Goal: Task Accomplishment & Management: Manage account settings

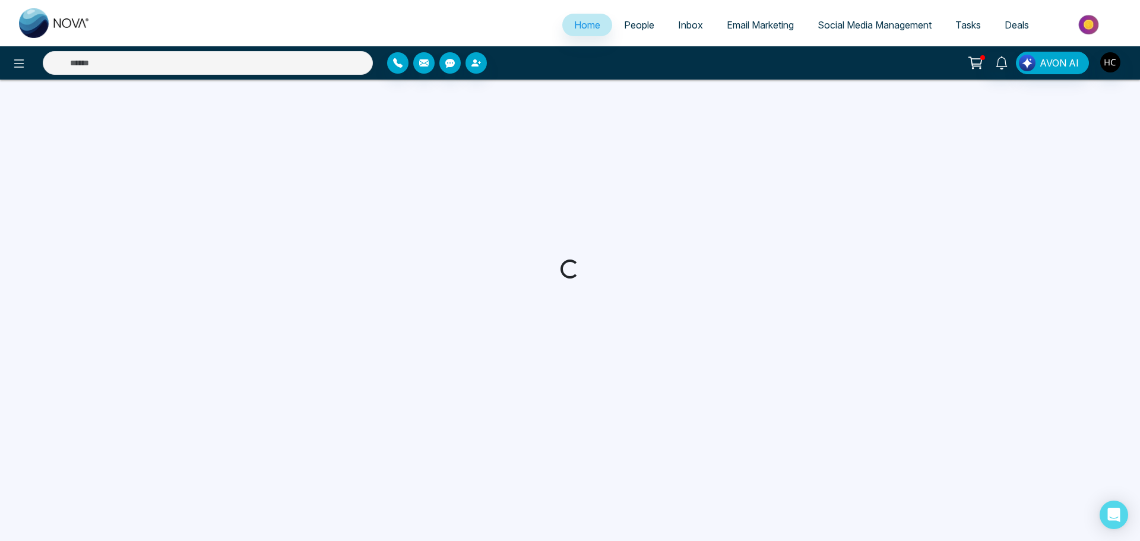
select select "*"
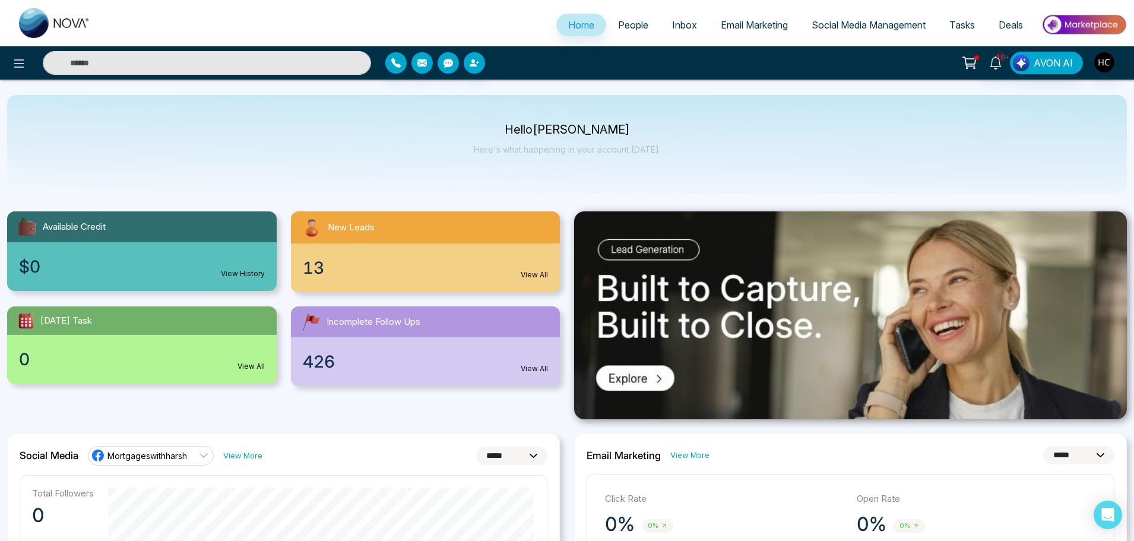
click at [632, 28] on span "People" at bounding box center [633, 25] width 30 height 12
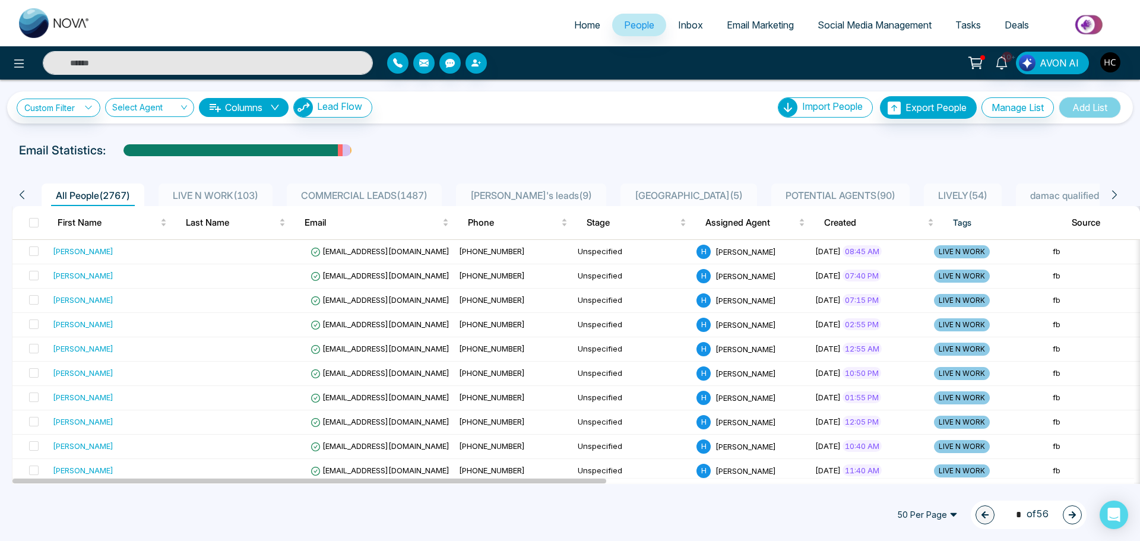
click at [205, 195] on span "LIVE N WORK ( 103 )" at bounding box center [215, 195] width 95 height 12
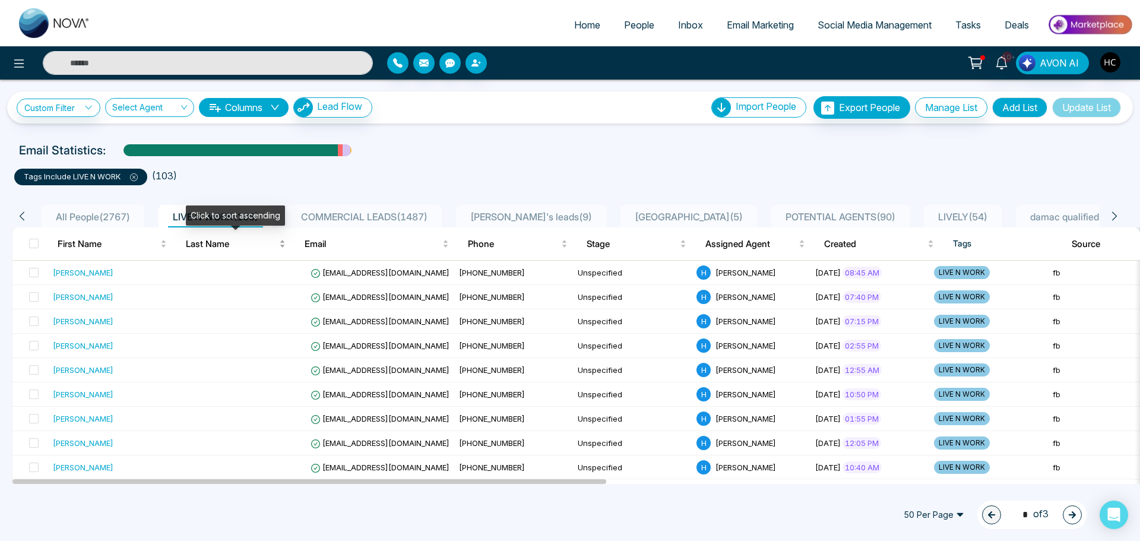
scroll to position [59, 0]
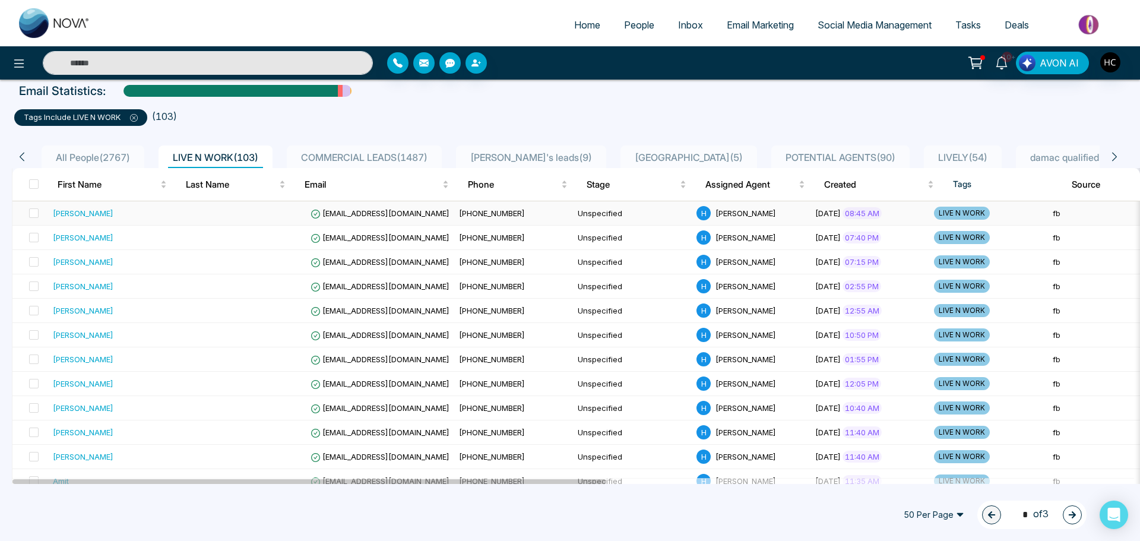
click at [165, 206] on td "[PERSON_NAME]" at bounding box center [117, 213] width 139 height 24
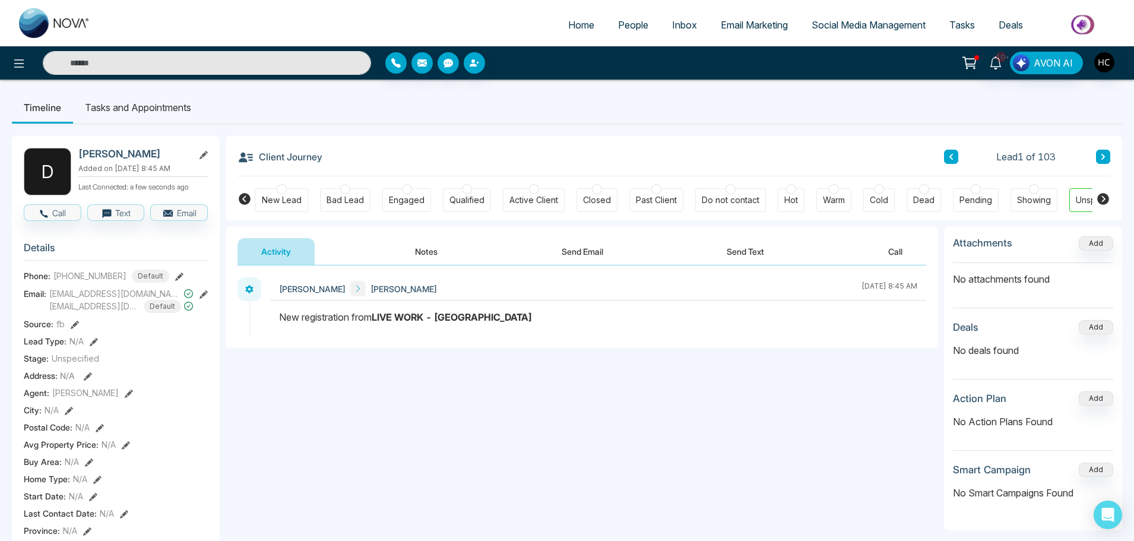
click at [413, 255] on button "Notes" at bounding box center [426, 251] width 70 height 27
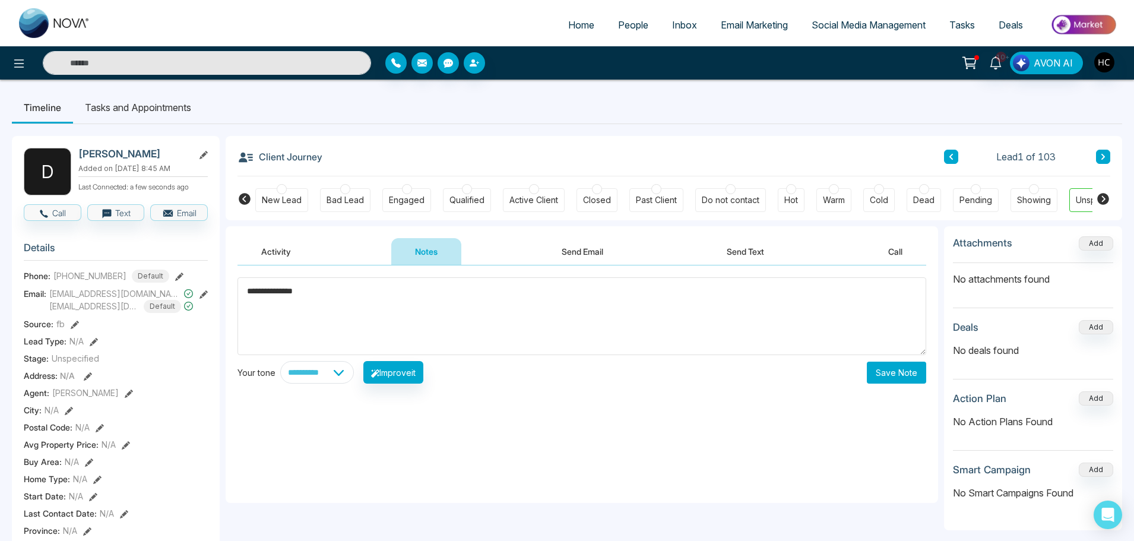
type textarea "**********"
click at [887, 375] on button "Save Note" at bounding box center [896, 372] width 59 height 22
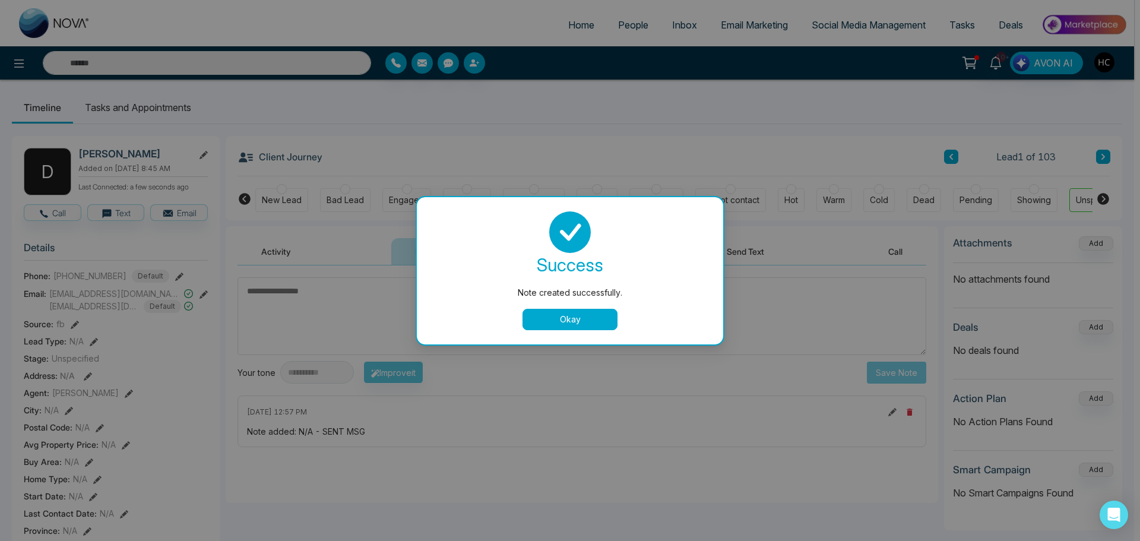
click at [584, 327] on button "Okay" at bounding box center [569, 319] width 95 height 21
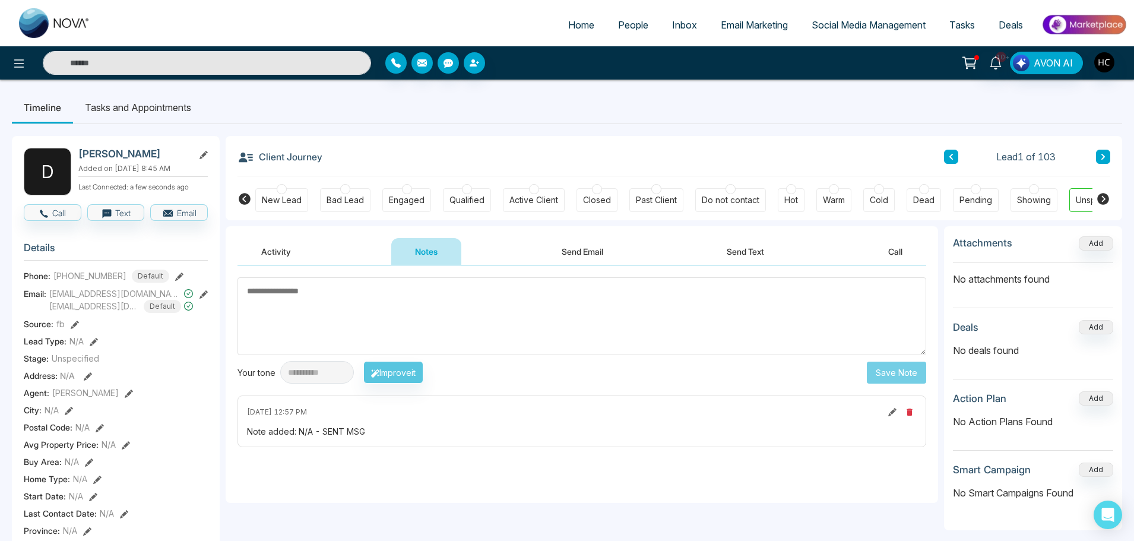
click at [1101, 153] on icon at bounding box center [1103, 156] width 6 height 7
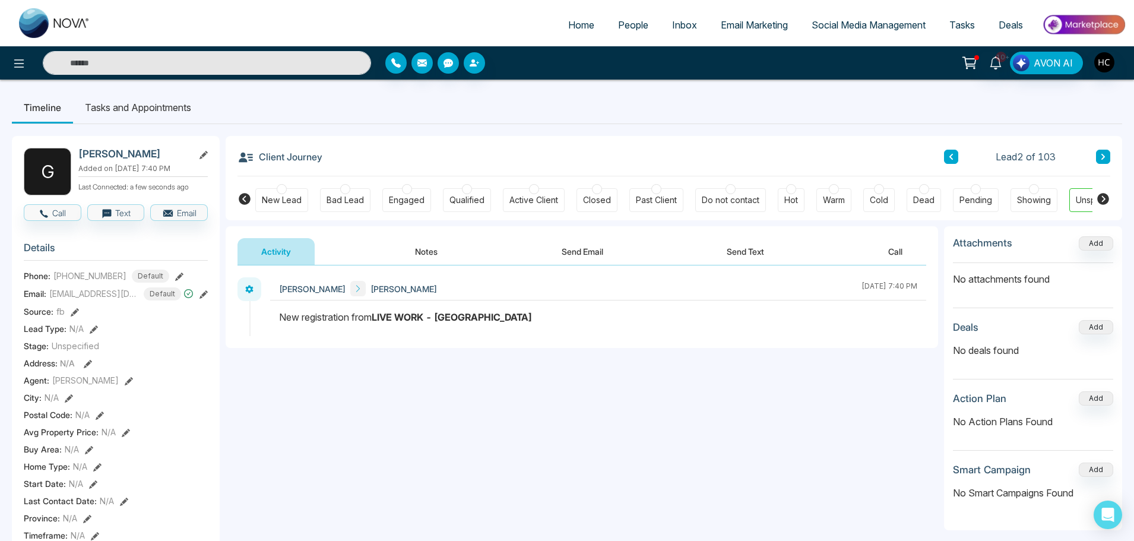
click at [411, 258] on button "Notes" at bounding box center [426, 251] width 70 height 27
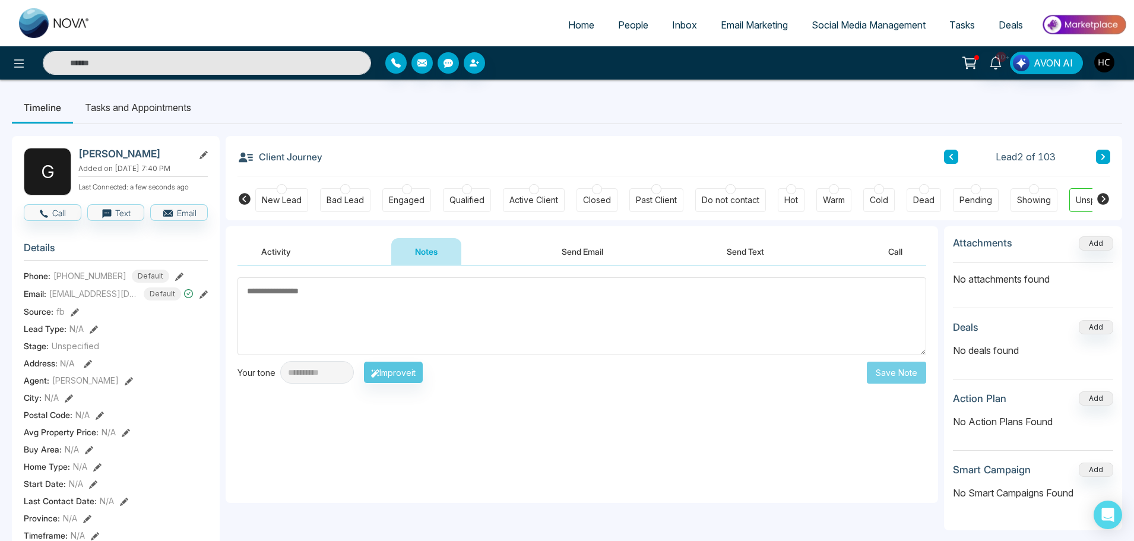
click at [394, 314] on textarea at bounding box center [581, 316] width 689 height 78
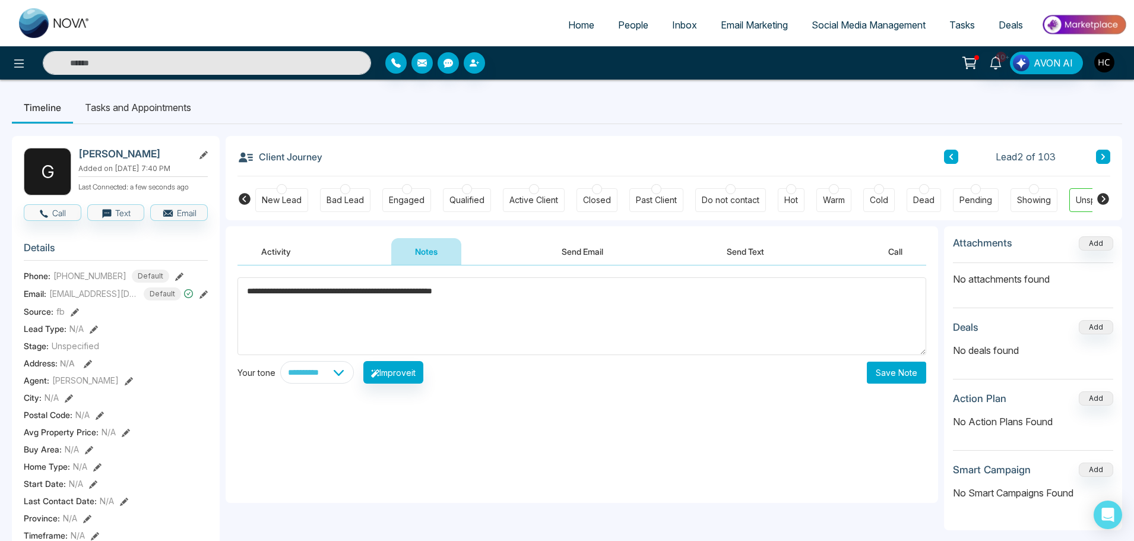
type textarea "**********"
click at [901, 370] on button "Save Note" at bounding box center [896, 372] width 59 height 22
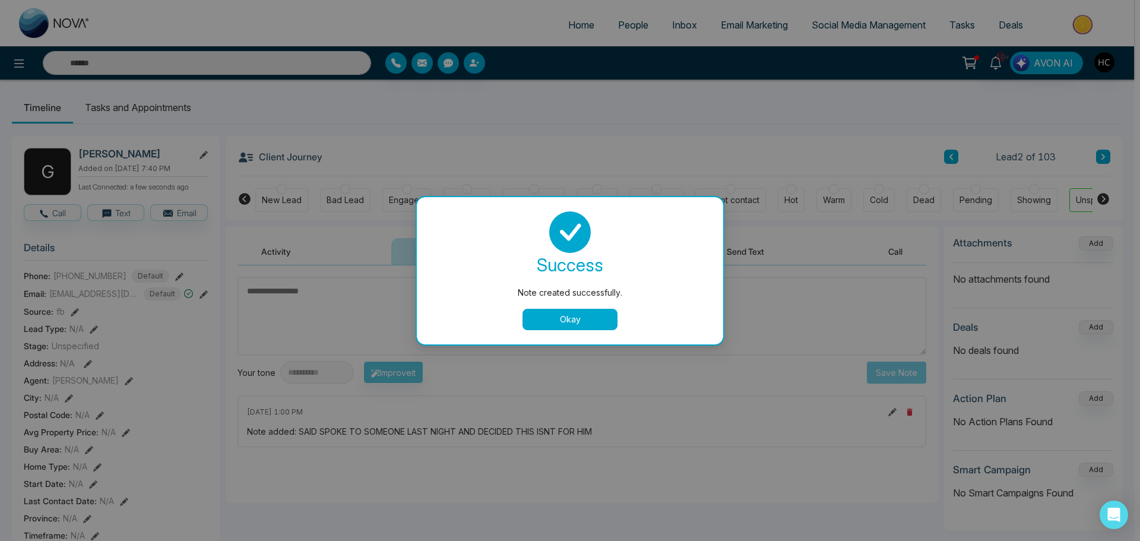
click at [579, 319] on button "Okay" at bounding box center [569, 319] width 95 height 21
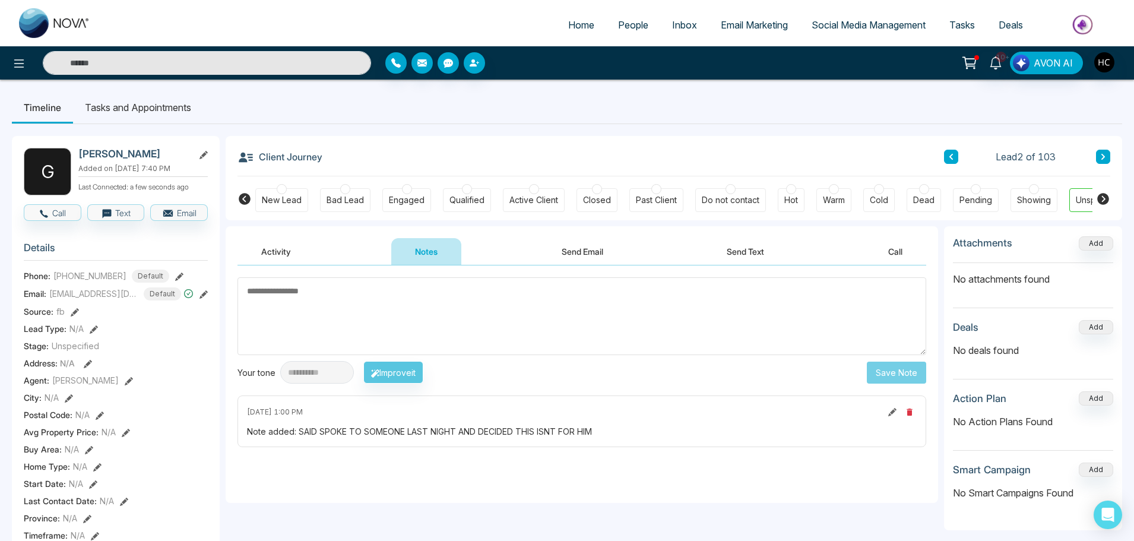
click at [635, 25] on span "People" at bounding box center [633, 25] width 30 height 12
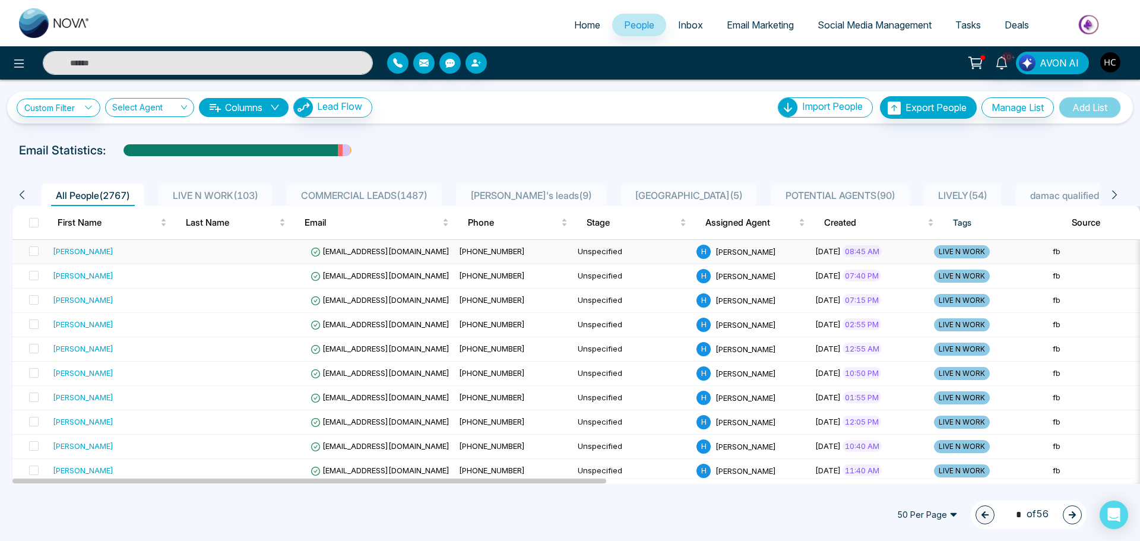
click at [161, 248] on div "[PERSON_NAME]" at bounding box center [117, 251] width 129 height 12
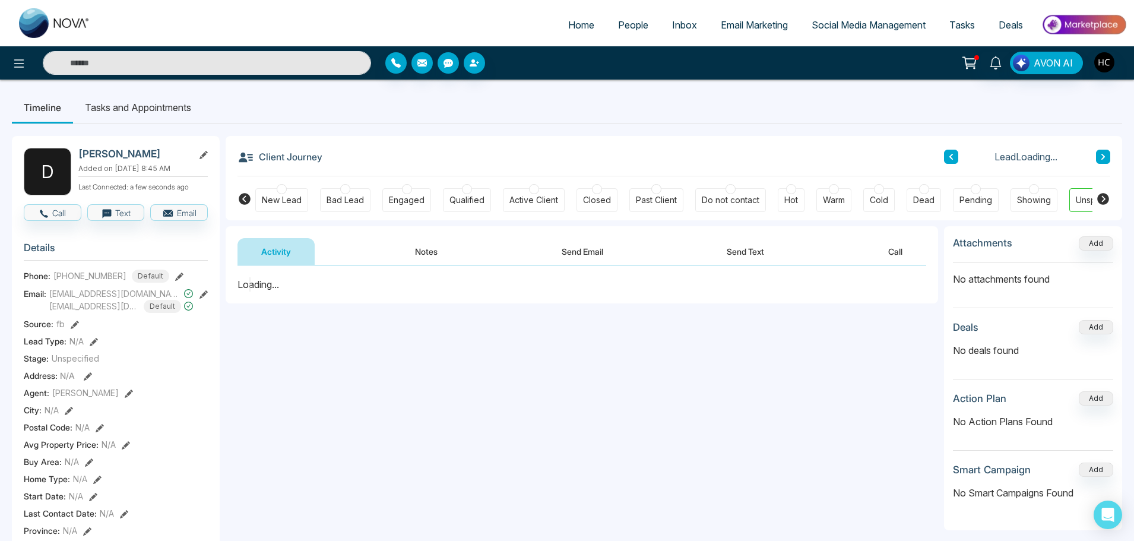
click at [426, 260] on button "Notes" at bounding box center [426, 251] width 70 height 27
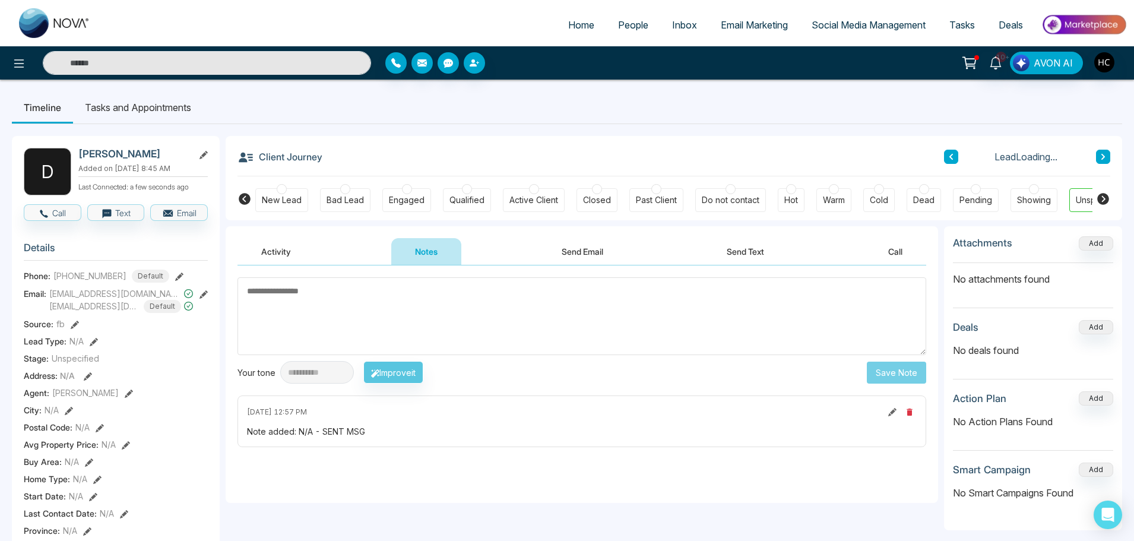
click at [423, 309] on textarea at bounding box center [581, 316] width 689 height 78
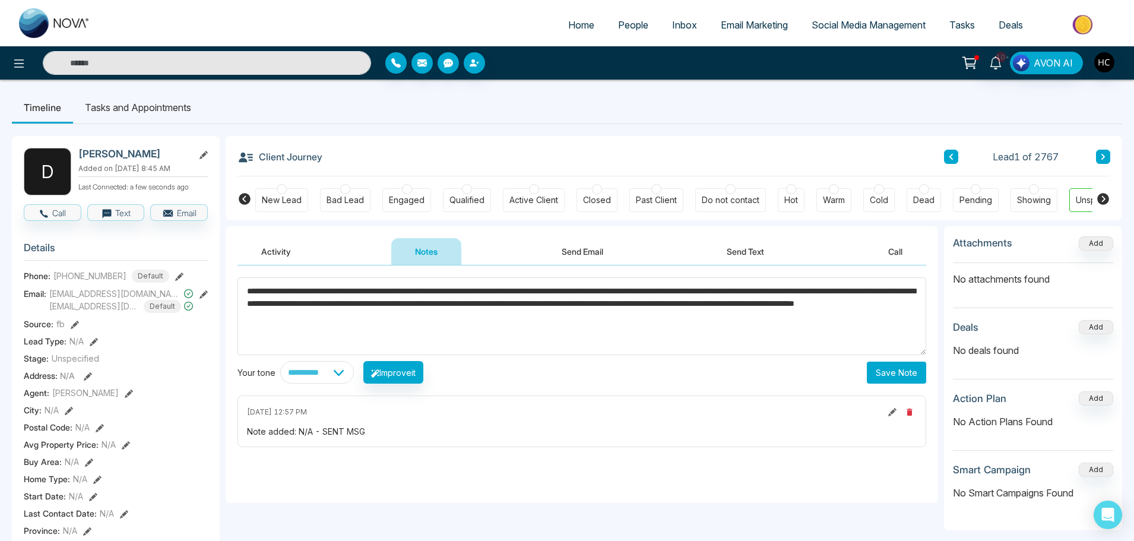
type textarea "**********"
click at [896, 369] on button "Save Note" at bounding box center [896, 372] width 59 height 22
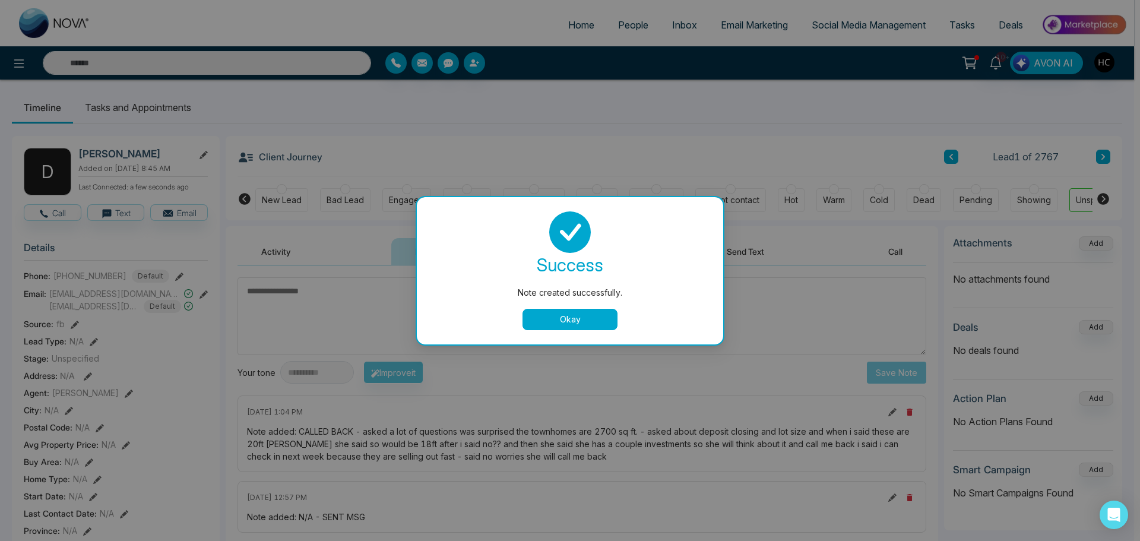
click at [590, 321] on button "Okay" at bounding box center [569, 319] width 95 height 21
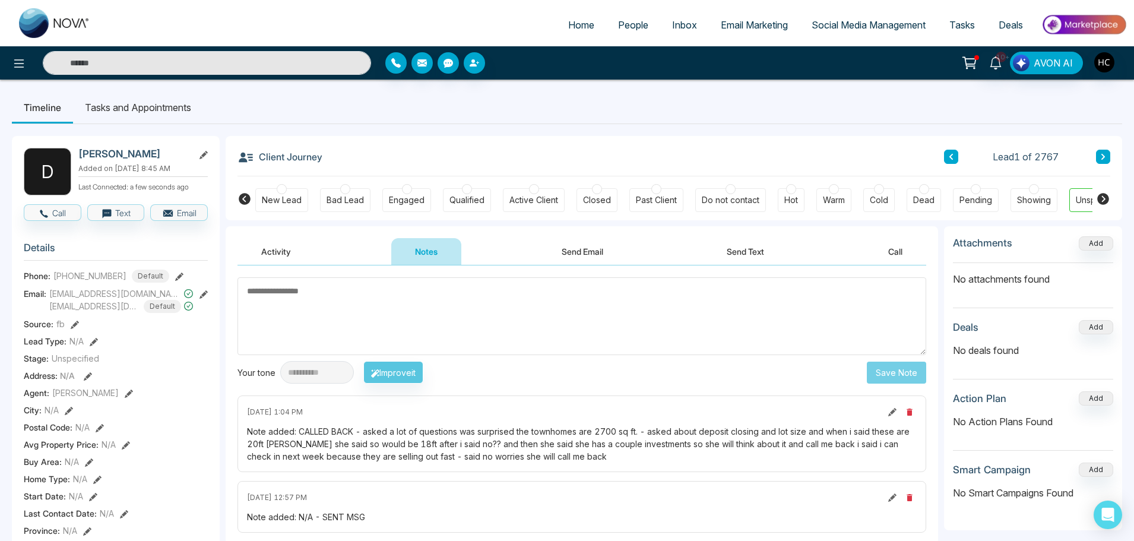
click at [894, 414] on icon at bounding box center [892, 412] width 8 height 8
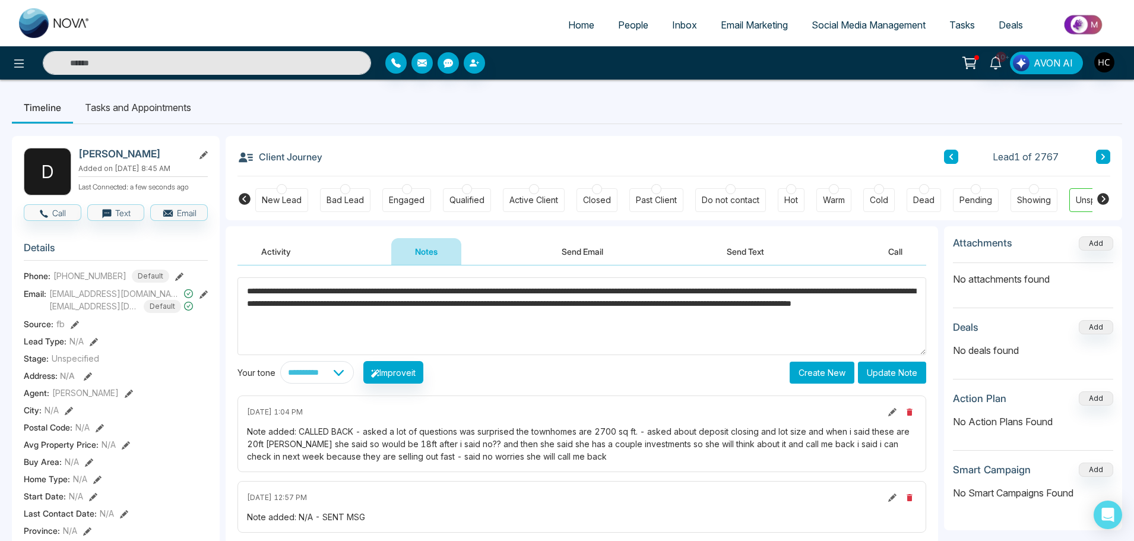
click at [655, 344] on textarea "**********" at bounding box center [581, 316] width 689 height 78
type textarea "**********"
click at [891, 366] on button "Update Note" at bounding box center [892, 372] width 68 height 22
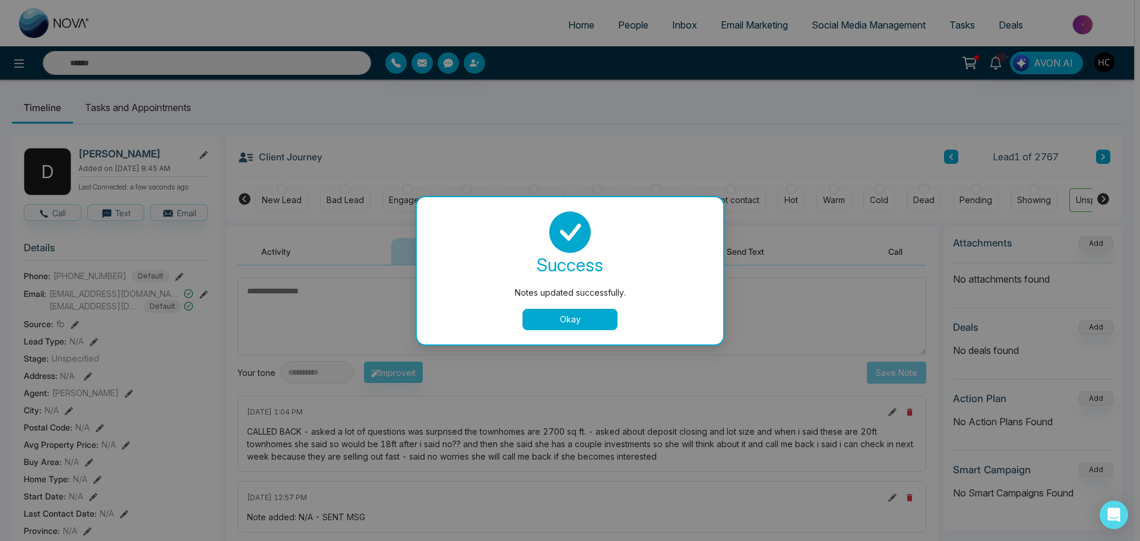
click at [589, 318] on button "Okay" at bounding box center [569, 319] width 95 height 21
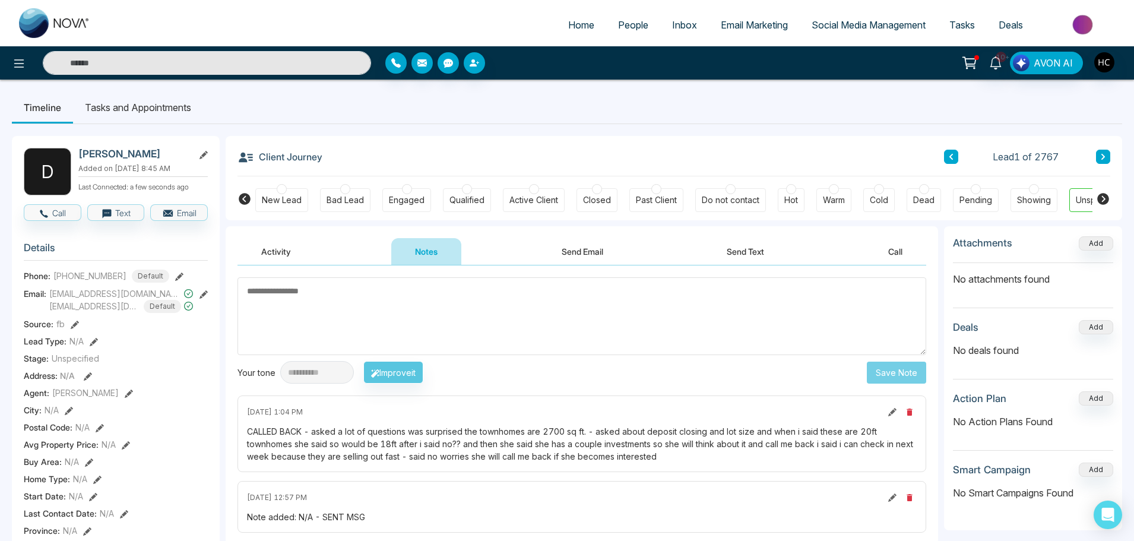
click at [634, 24] on span "People" at bounding box center [633, 25] width 30 height 12
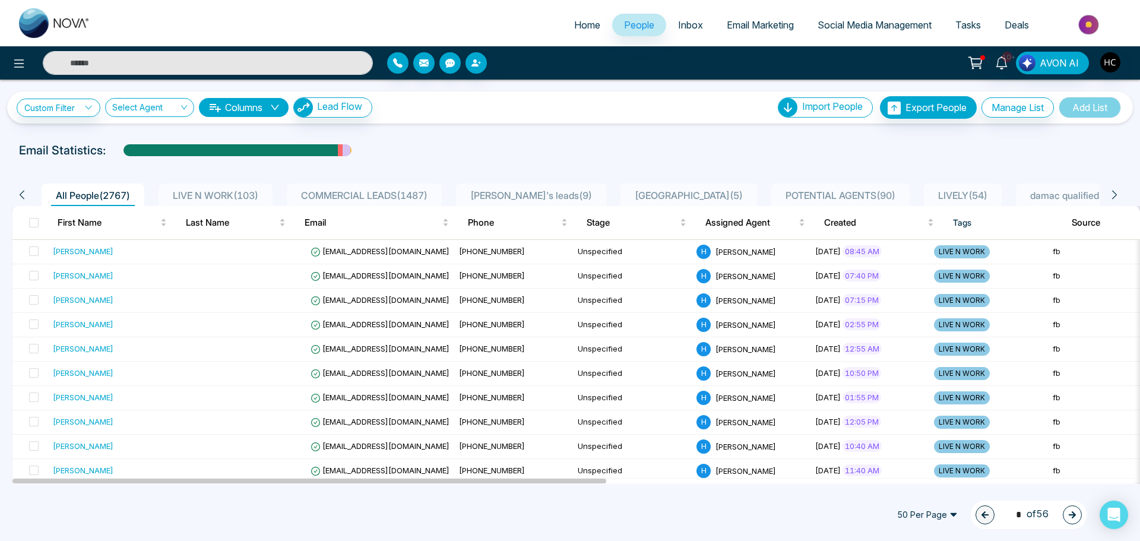
click at [232, 188] on div "LIVE N WORK ( 103 )" at bounding box center [215, 195] width 95 height 14
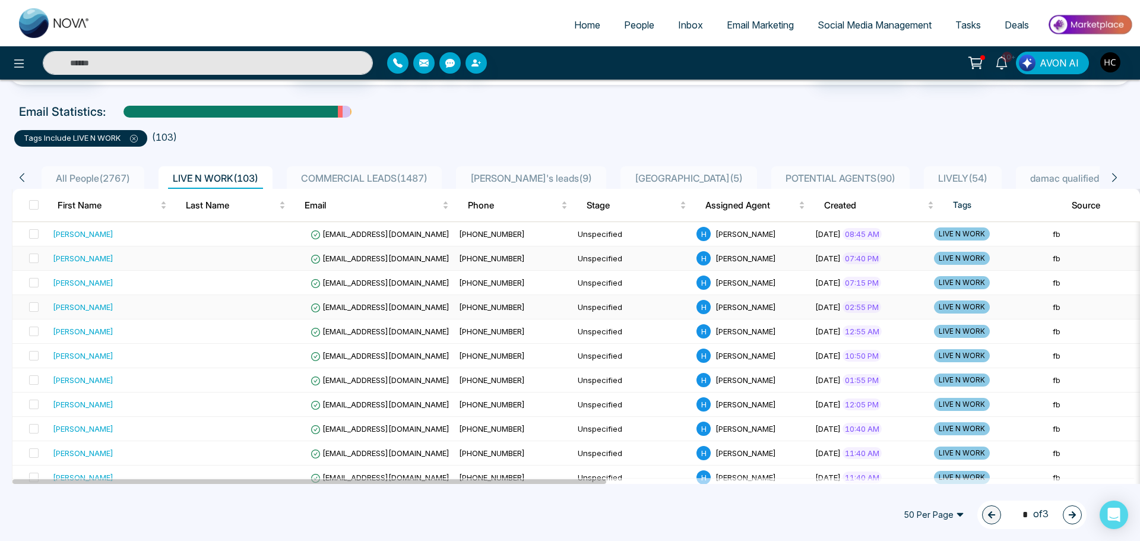
scroll to position [59, 0]
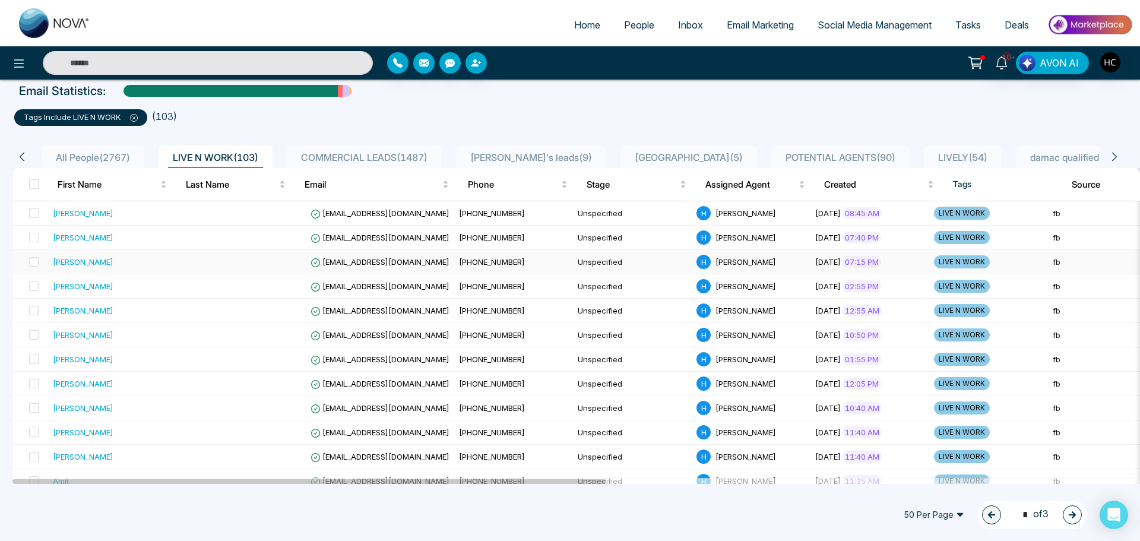
click at [129, 264] on div "[PERSON_NAME]" at bounding box center [117, 262] width 129 height 12
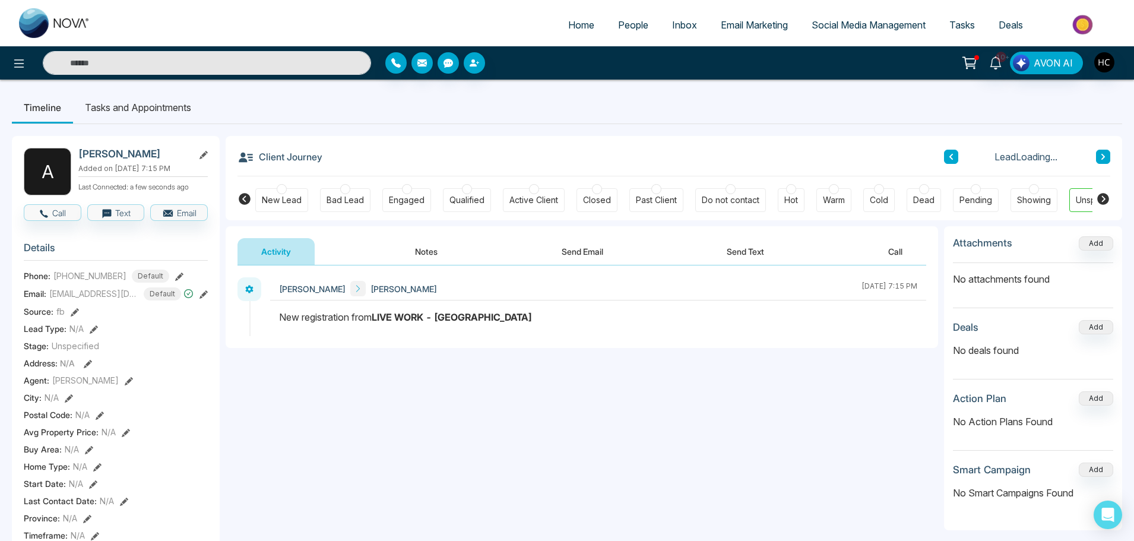
click at [433, 242] on button "Notes" at bounding box center [426, 251] width 70 height 27
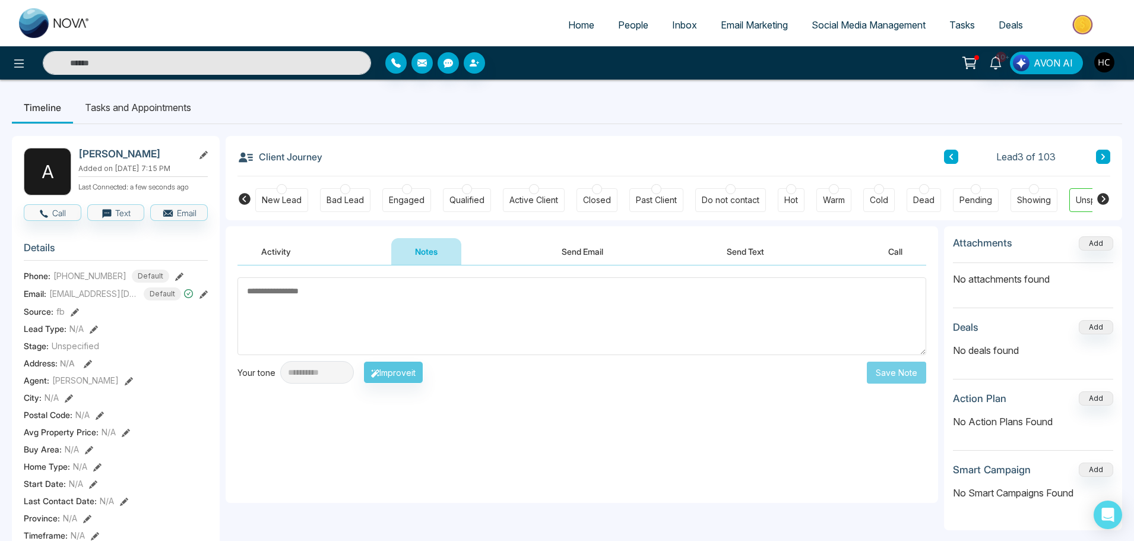
click at [365, 304] on textarea at bounding box center [581, 316] width 689 height 78
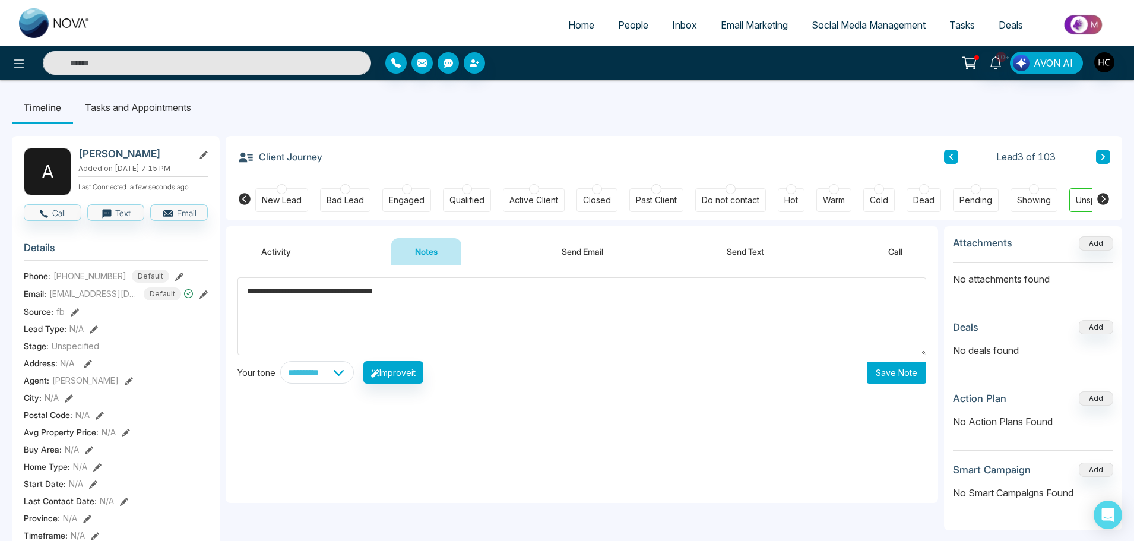
type textarea "**********"
click at [880, 369] on button "Save Note" at bounding box center [896, 372] width 59 height 22
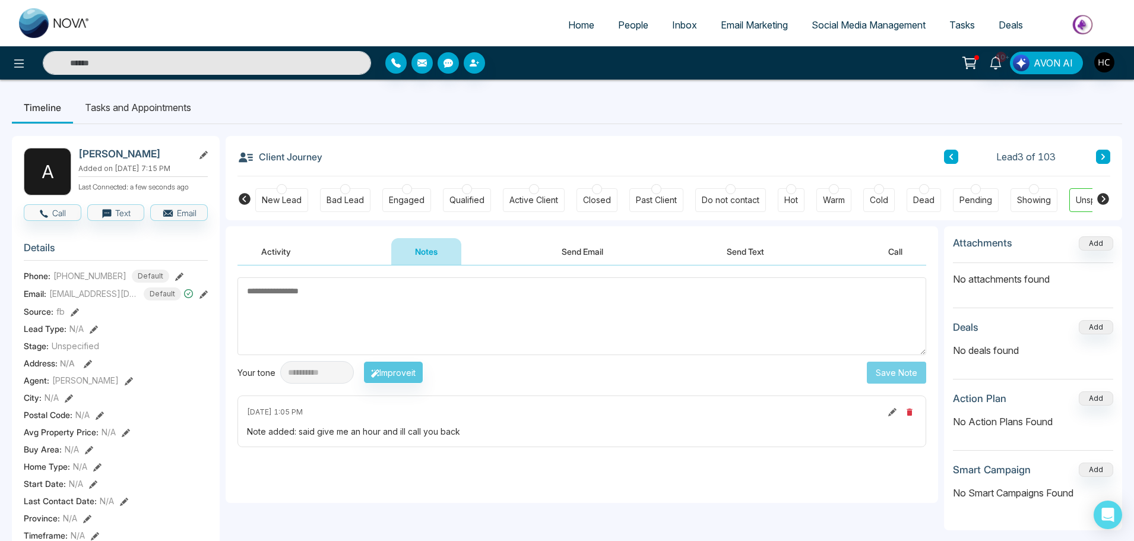
click at [1105, 157] on icon at bounding box center [1103, 156] width 6 height 7
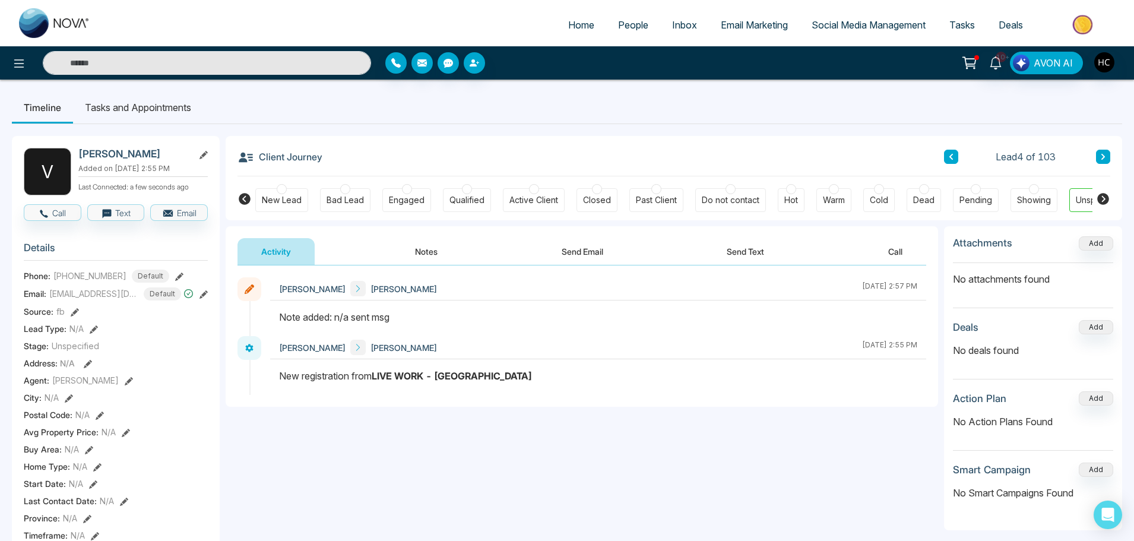
click at [442, 242] on button "Notes" at bounding box center [426, 251] width 70 height 27
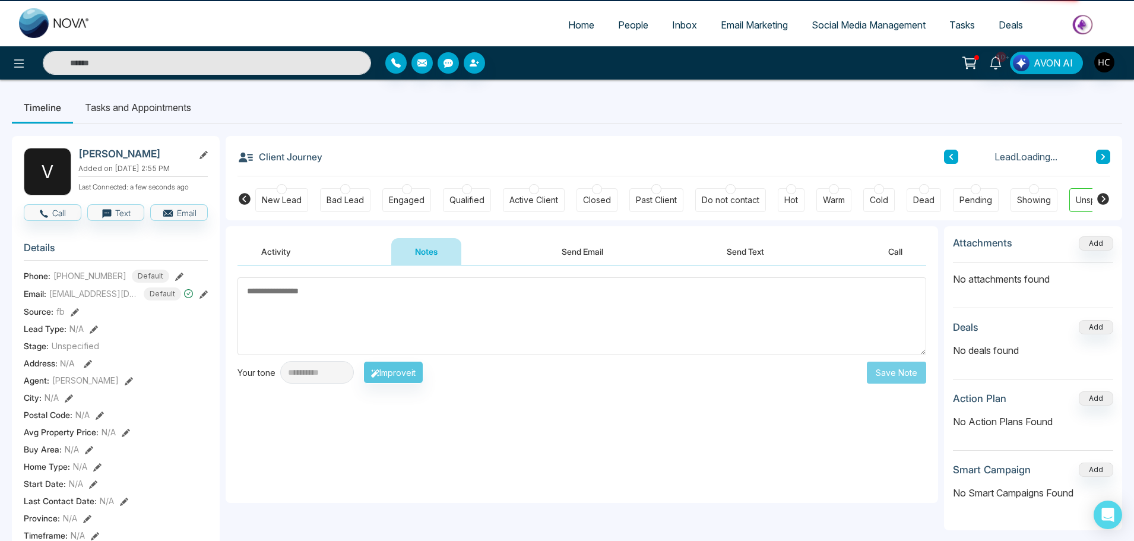
click at [448, 292] on textarea at bounding box center [581, 316] width 689 height 78
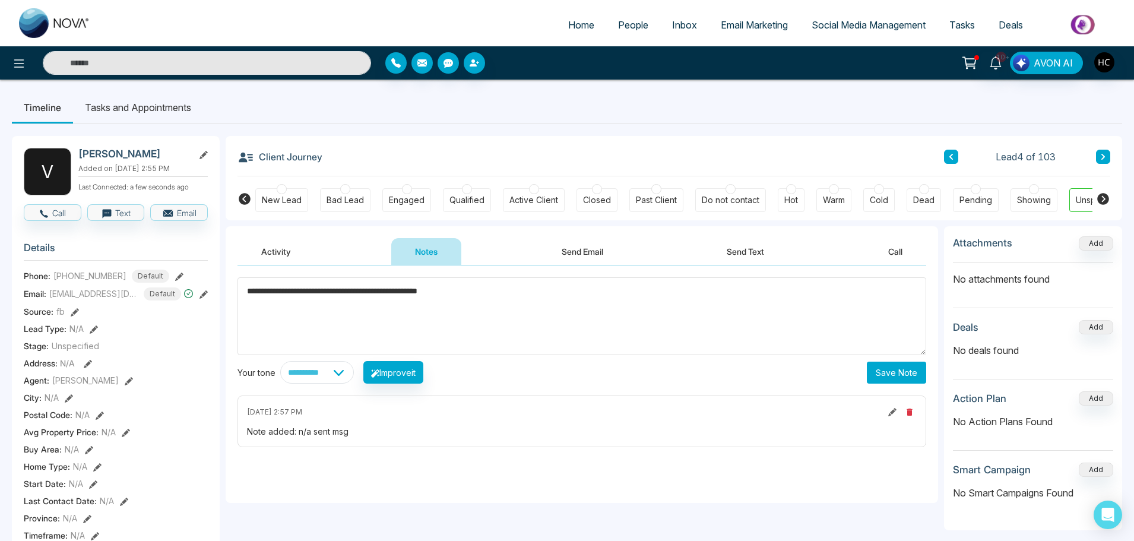
type textarea "**********"
click at [905, 366] on button "Save Note" at bounding box center [896, 372] width 59 height 22
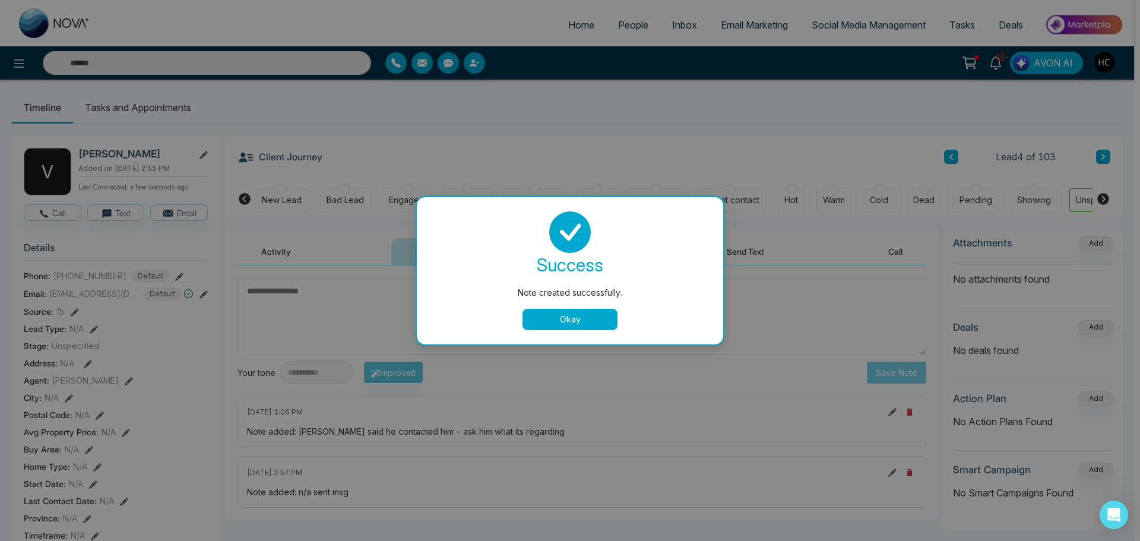
click at [607, 317] on button "Okay" at bounding box center [569, 319] width 95 height 21
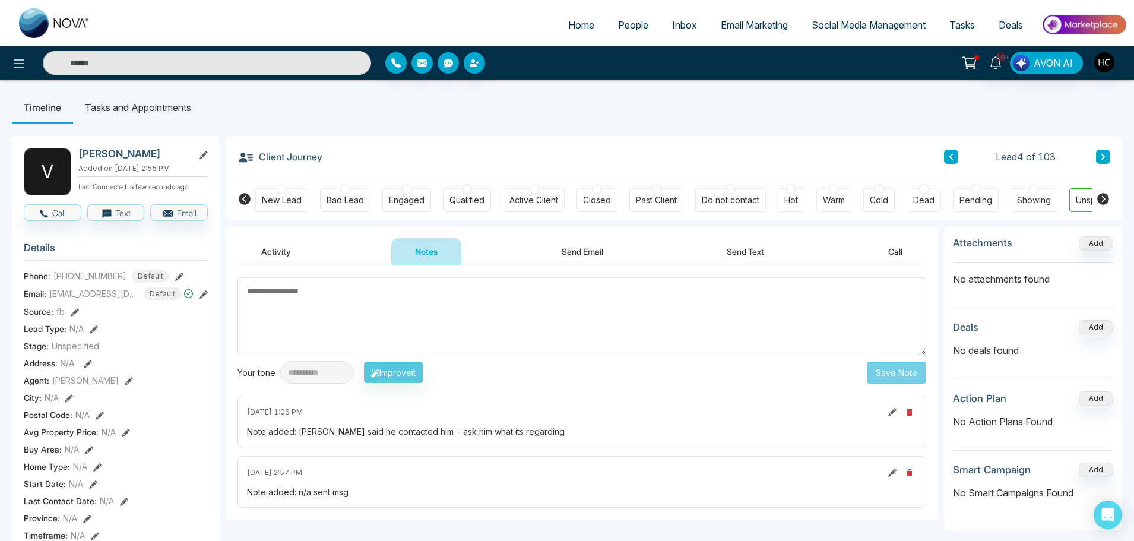
click at [634, 27] on span "People" at bounding box center [633, 25] width 30 height 12
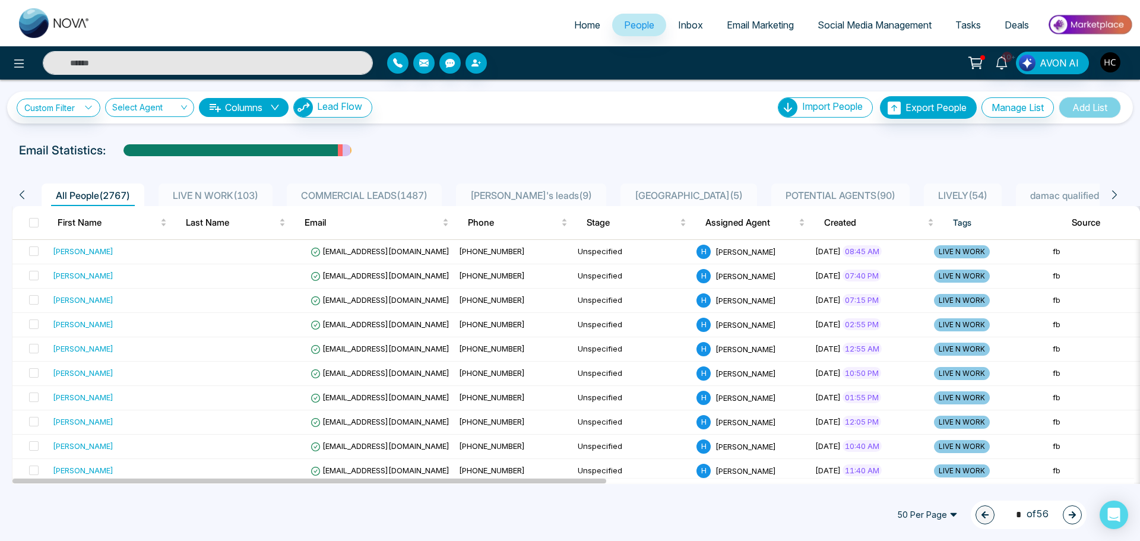
click at [261, 188] on div "LIVE N WORK ( 103 )" at bounding box center [215, 195] width 95 height 14
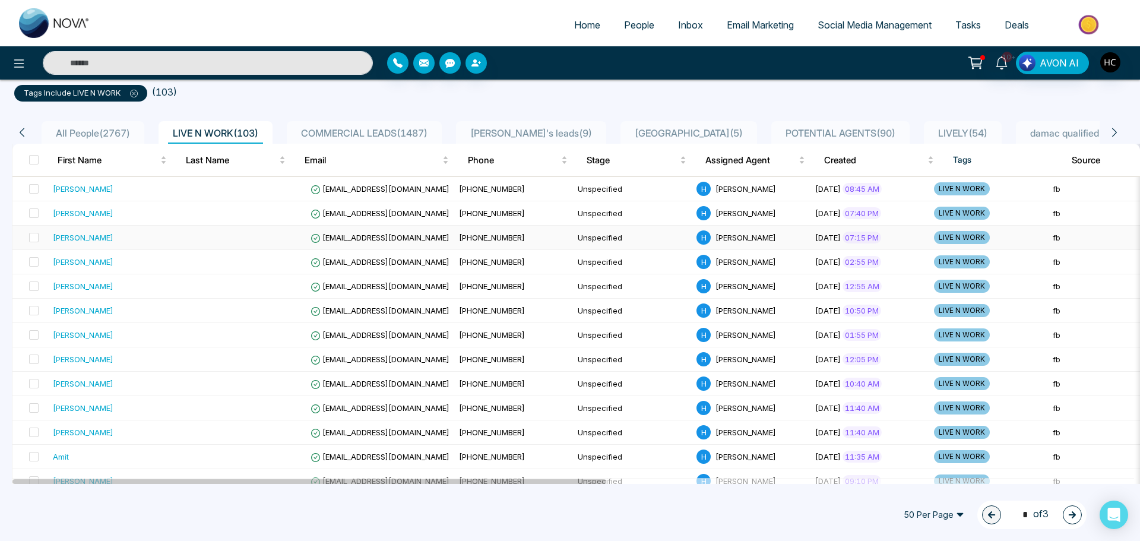
scroll to position [119, 0]
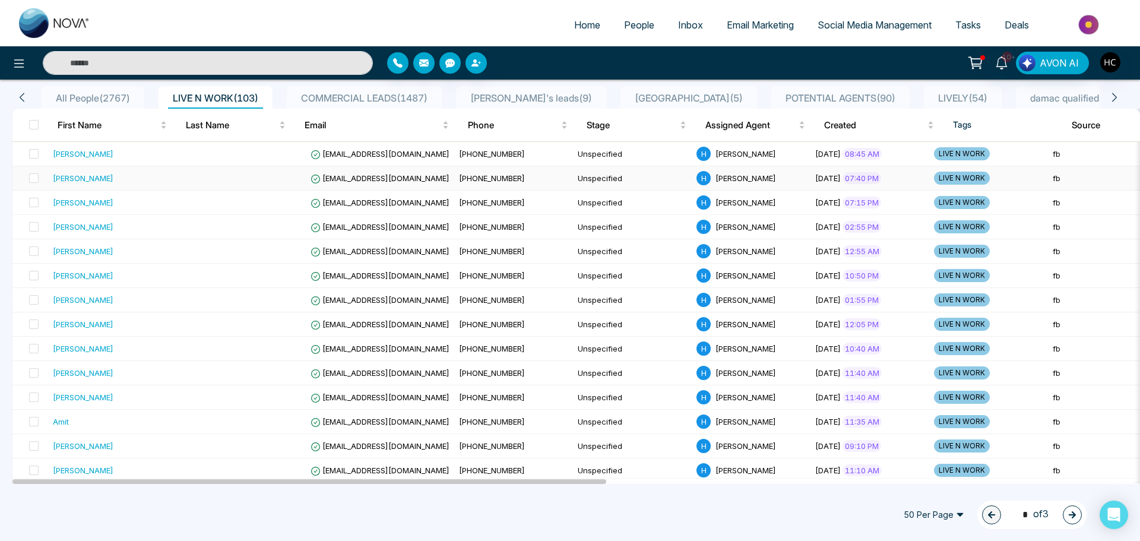
click at [141, 178] on div "[PERSON_NAME]" at bounding box center [117, 178] width 129 height 12
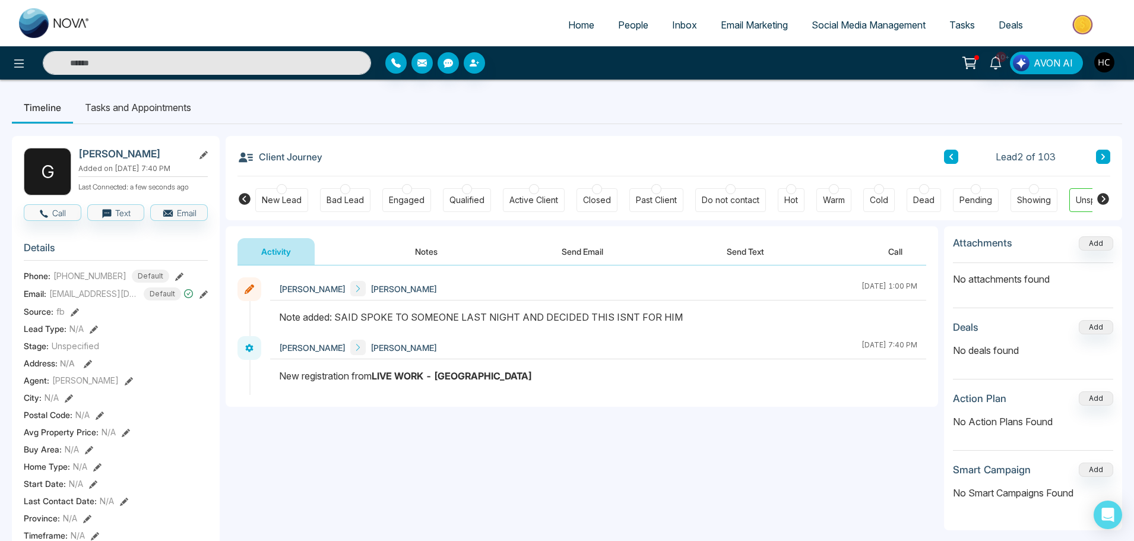
click at [426, 260] on button "Notes" at bounding box center [426, 251] width 70 height 27
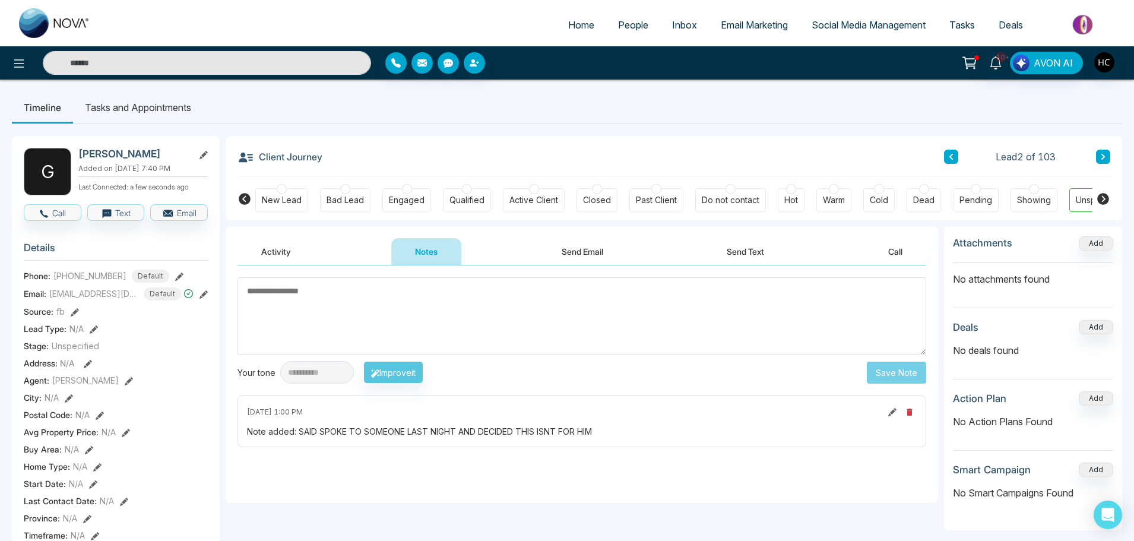
click at [951, 151] on button at bounding box center [951, 157] width 14 height 14
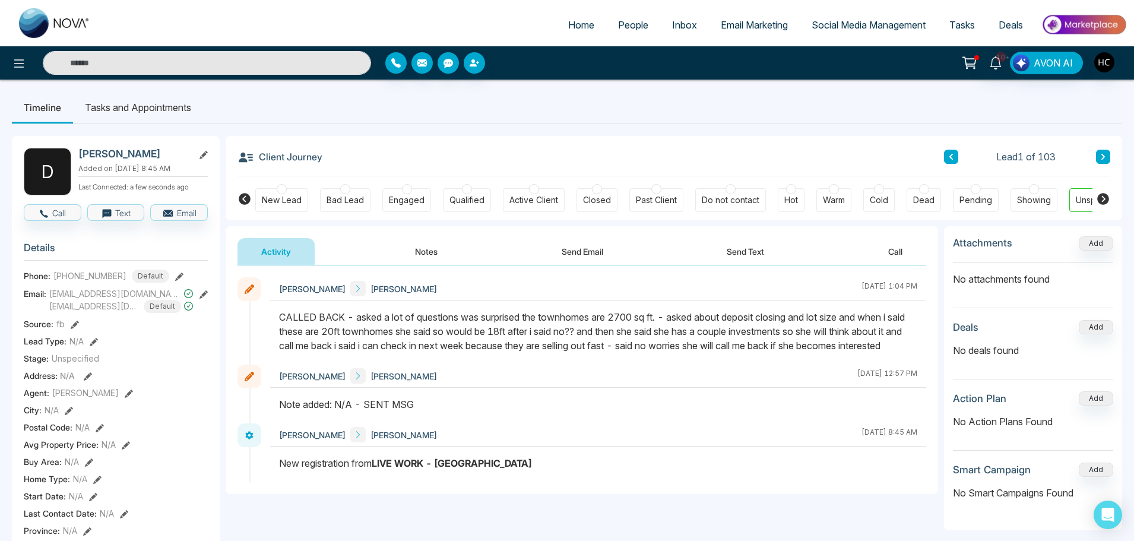
click at [622, 29] on span "People" at bounding box center [633, 25] width 30 height 12
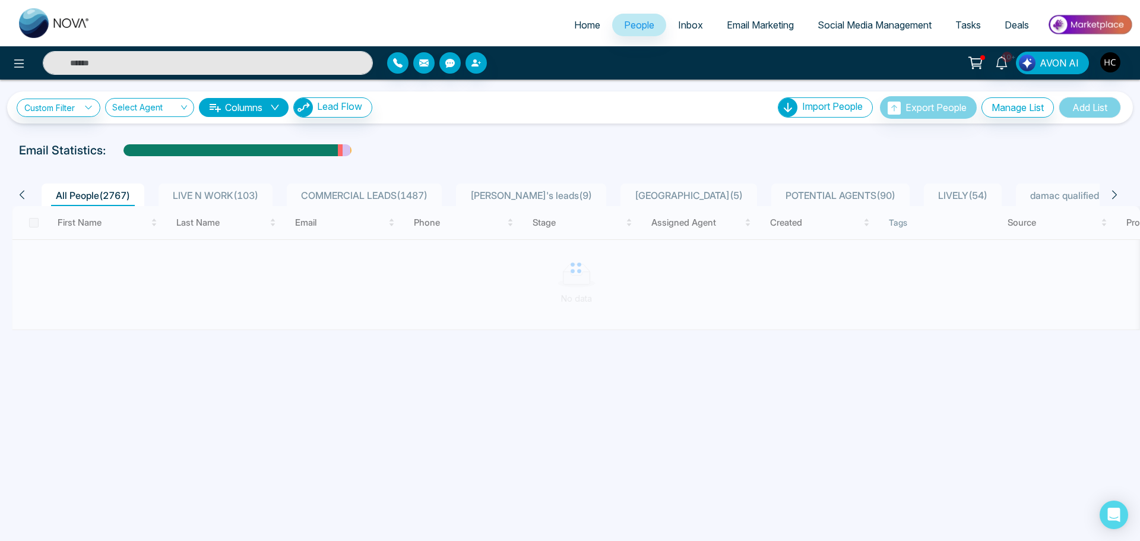
click at [212, 191] on span "LIVE N WORK ( 103 )" at bounding box center [215, 195] width 95 height 12
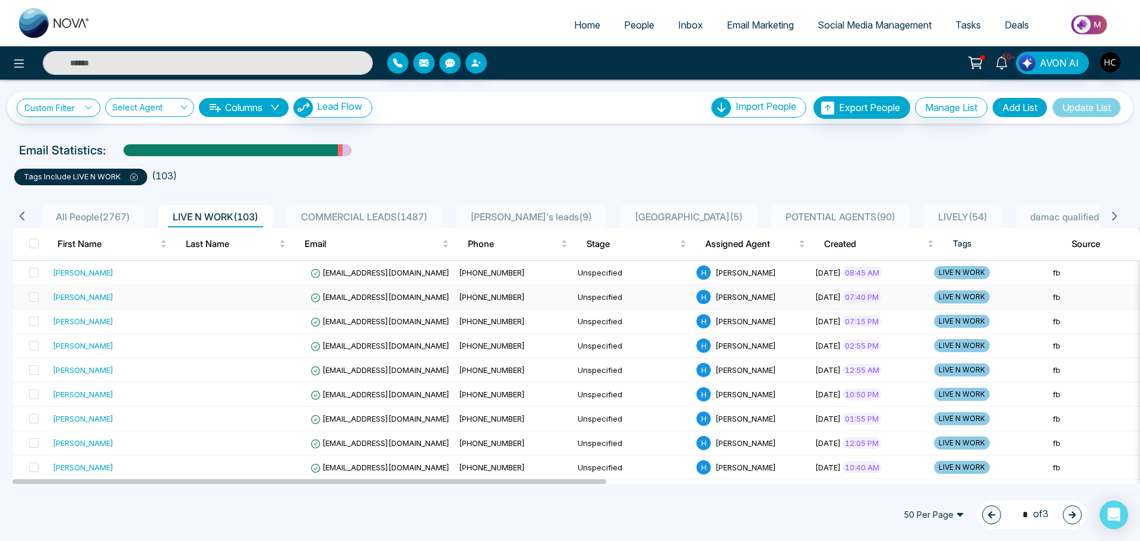
scroll to position [59, 0]
